Goal: Find specific page/section: Find specific page/section

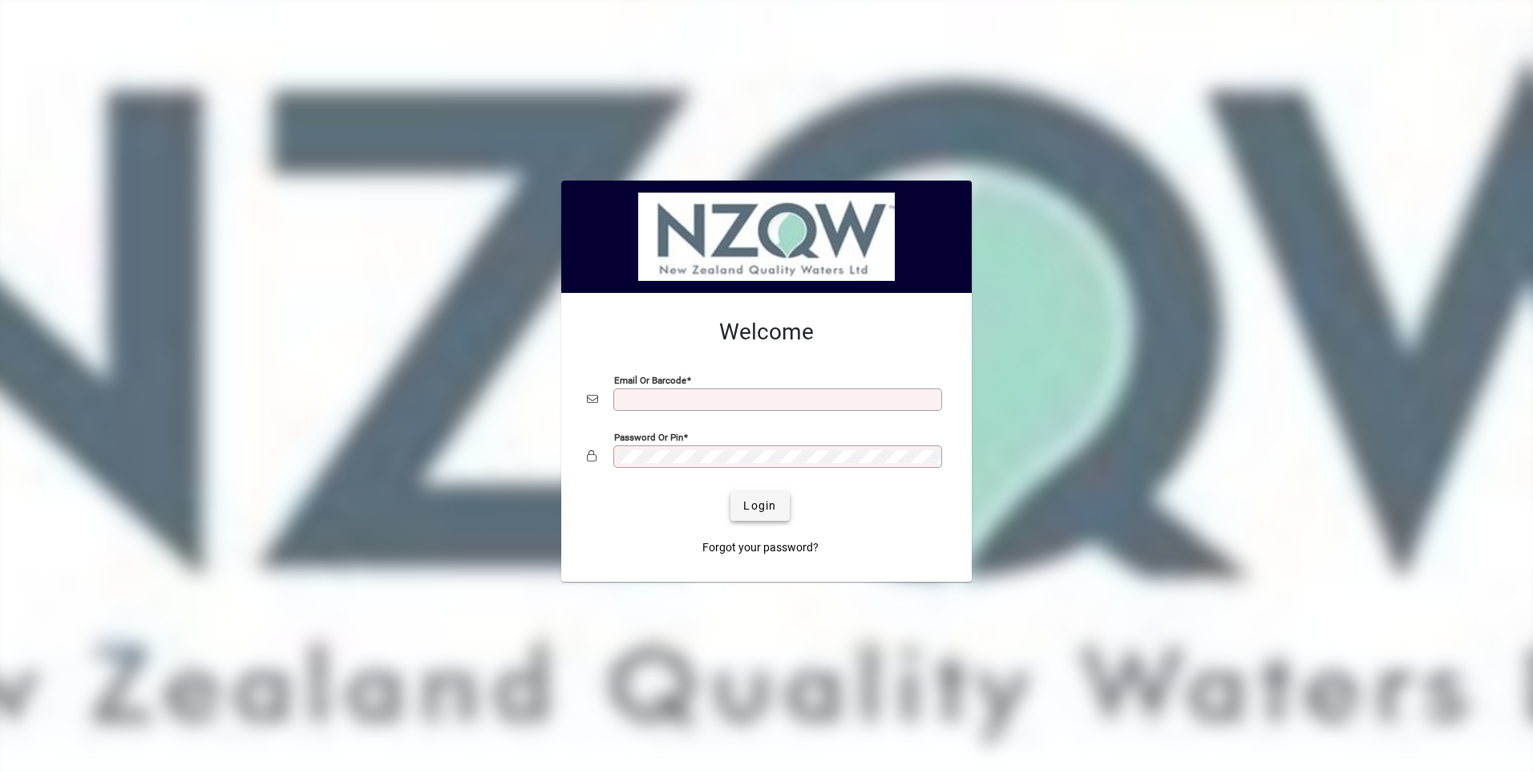
type input "**********"
click at [760, 511] on span "Login" at bounding box center [759, 505] width 33 height 17
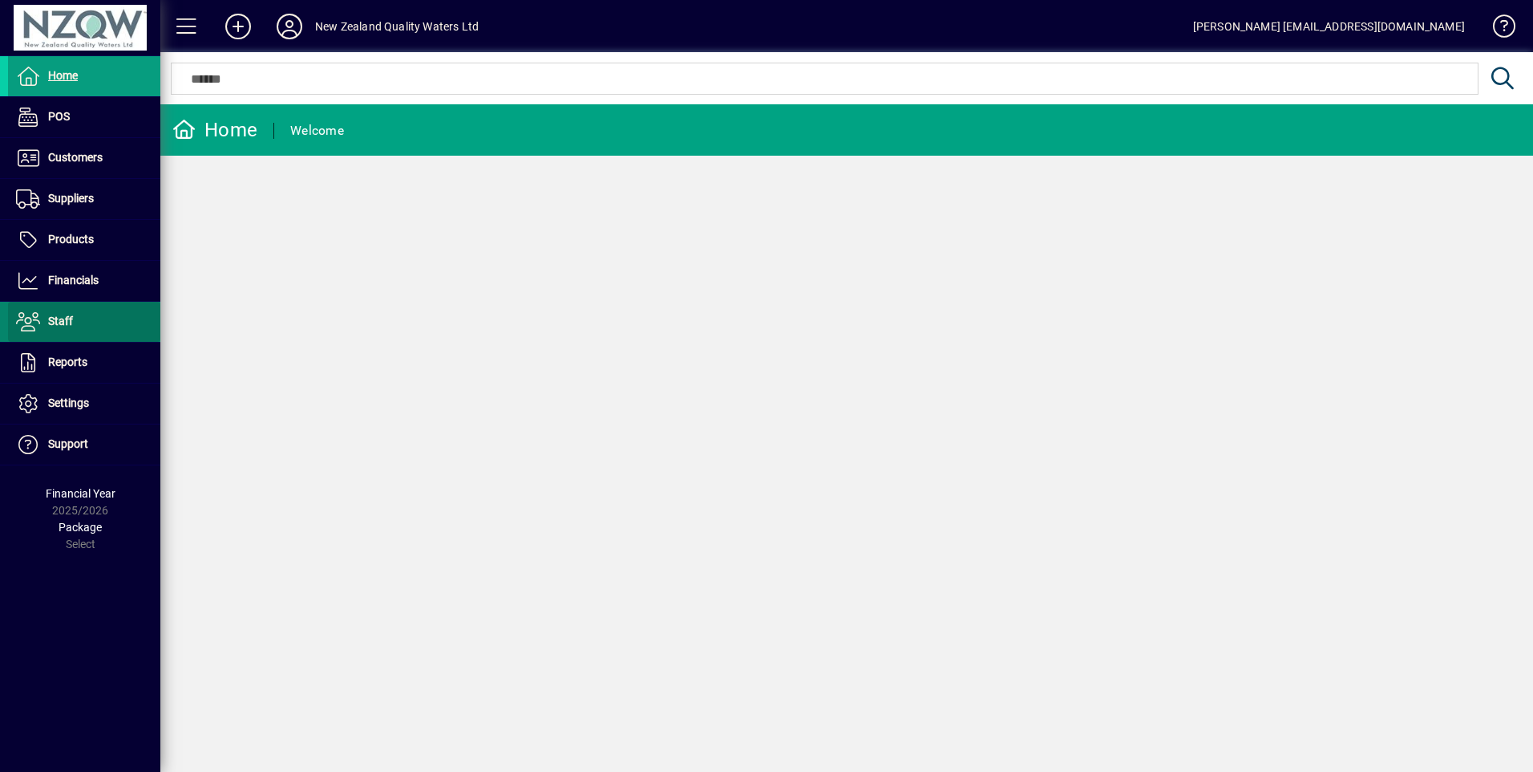
click at [87, 318] on span at bounding box center [84, 321] width 152 height 38
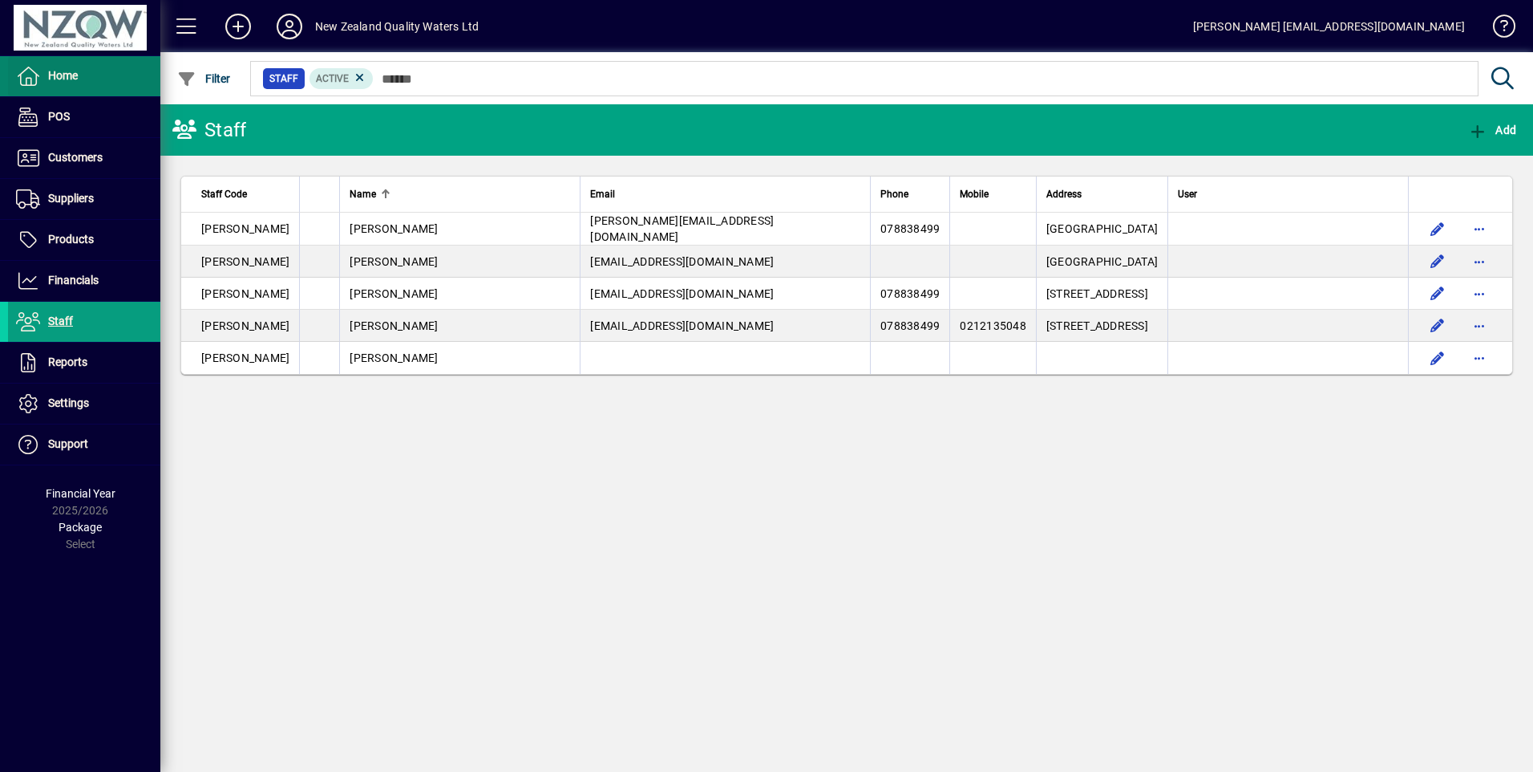
click at [56, 75] on span "Home" at bounding box center [63, 75] width 30 height 13
